Goal: Task Accomplishment & Management: Manage account settings

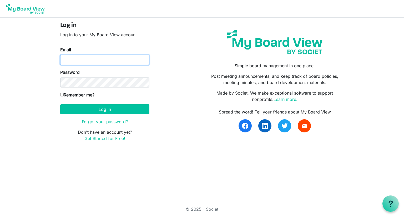
click at [104, 60] on input "Email" at bounding box center [104, 60] width 89 height 10
type input "kelsey.simms@cptins.com"
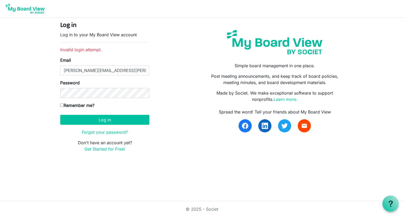
drag, startPoint x: 0, startPoint y: 0, endPoint x: 110, endPoint y: 113, distance: 157.8
click at [110, 113] on form "Log in Log in to your My Board View account Invalid login attempt. Email kelsey…" at bounding box center [104, 87] width 89 height 131
click at [115, 134] on link "Forgot your password?" at bounding box center [105, 132] width 46 height 5
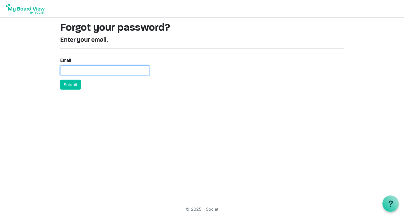
click at [130, 71] on input "Email" at bounding box center [104, 71] width 89 height 10
type input "kelsey.simms@cptins.com"
click at [60, 80] on button "Submit" at bounding box center [70, 85] width 21 height 10
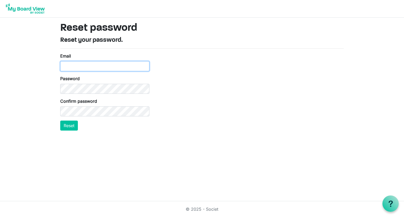
type input "[PERSON_NAME][EMAIL_ADDRESS][PERSON_NAME][DOMAIN_NAME]"
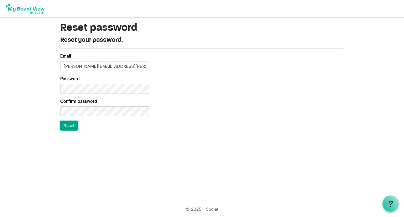
click at [73, 126] on button "Reset" at bounding box center [69, 126] width 18 height 10
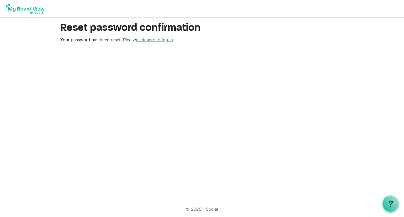
click at [160, 39] on link "click here to log in" at bounding box center [154, 39] width 37 height 5
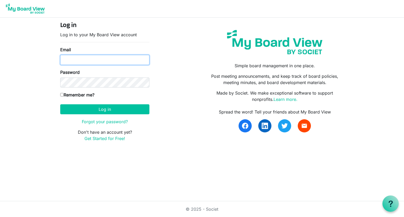
type input "[PERSON_NAME][EMAIL_ADDRESS][PERSON_NAME][DOMAIN_NAME]"
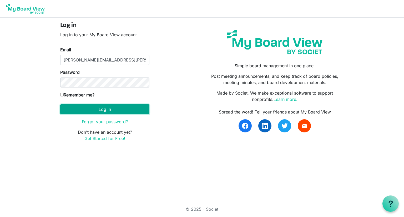
click at [127, 107] on button "Log in" at bounding box center [104, 109] width 89 height 10
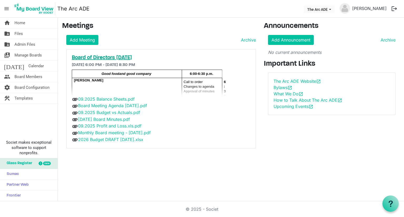
click at [128, 58] on h5 "Board of Directors [DATE]" at bounding box center [161, 58] width 179 height 6
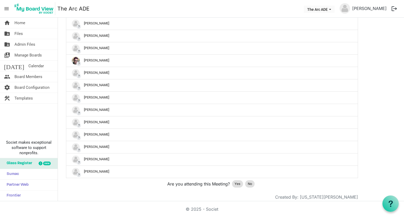
scroll to position [390, 0]
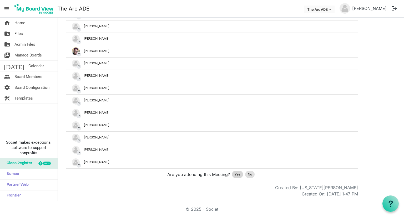
click at [241, 177] on div "Yes" at bounding box center [237, 174] width 11 height 7
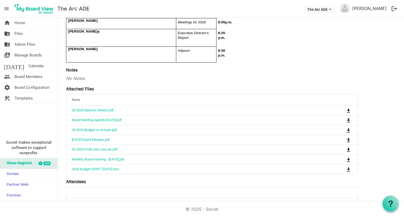
scroll to position [168, 0]
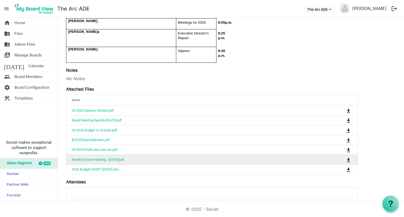
click at [145, 164] on td "Monthly Board meeting - [DATE].pdf" at bounding box center [195, 160] width 259 height 10
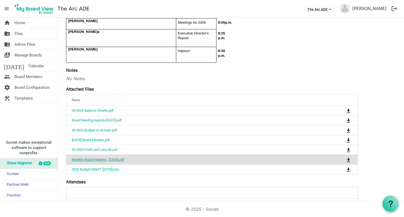
click at [124, 162] on link "Monthly Board meeting - [DATE].pdf" at bounding box center [98, 160] width 52 height 4
